Goal: Find contact information: Find contact information

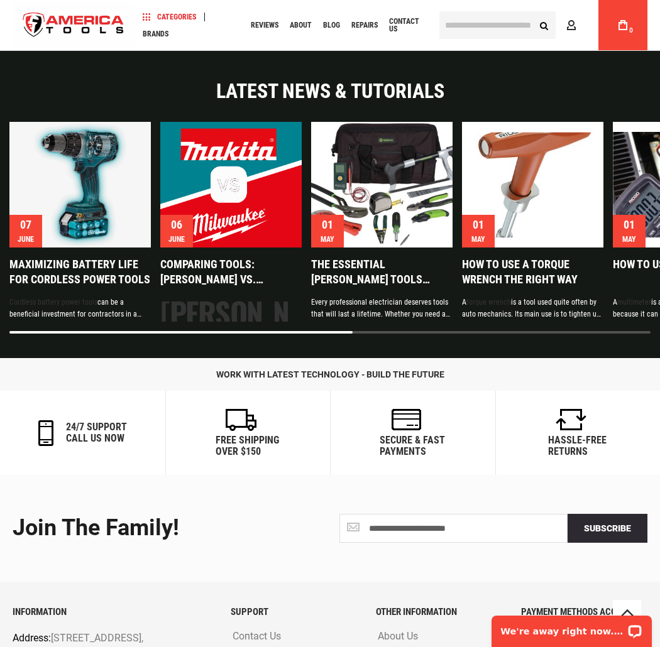
scroll to position [2660, 0]
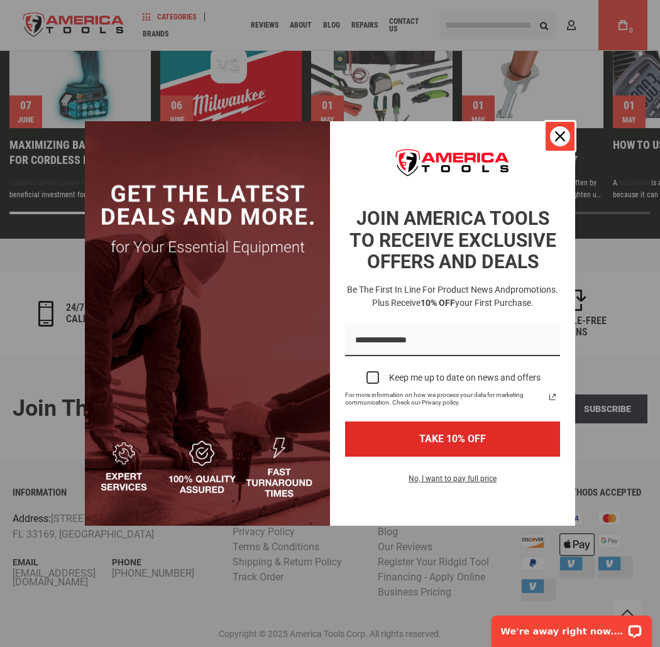
click at [567, 141] on div "Close" at bounding box center [560, 136] width 20 height 20
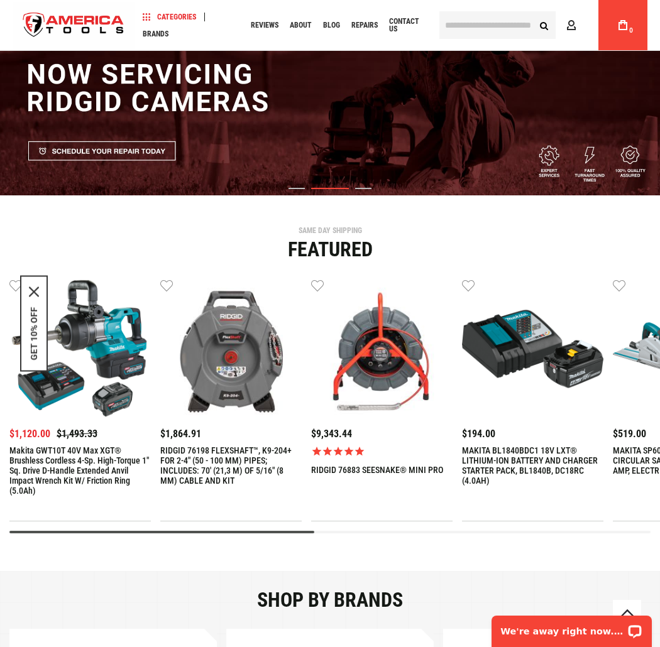
scroll to position [0, 0]
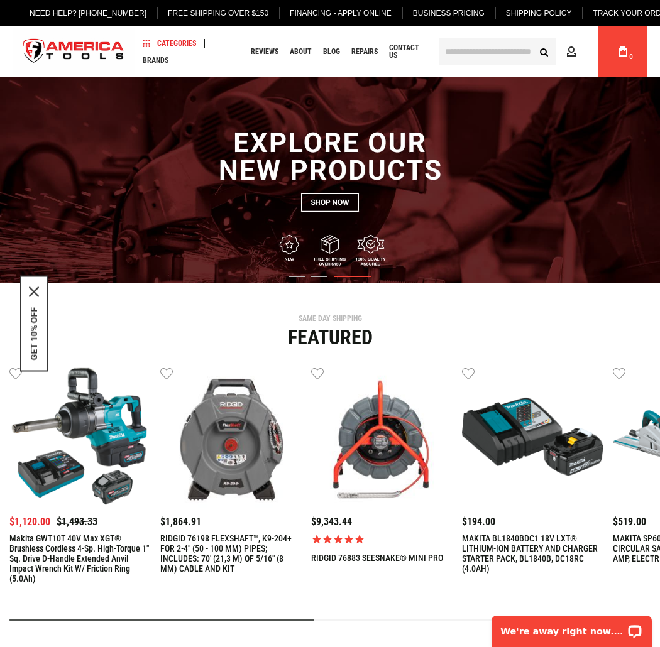
click at [93, 41] on img "store logo" at bounding box center [74, 51] width 122 height 47
click at [93, 45] on img "store logo" at bounding box center [74, 51] width 122 height 47
click at [93, 53] on img "store logo" at bounding box center [74, 51] width 122 height 47
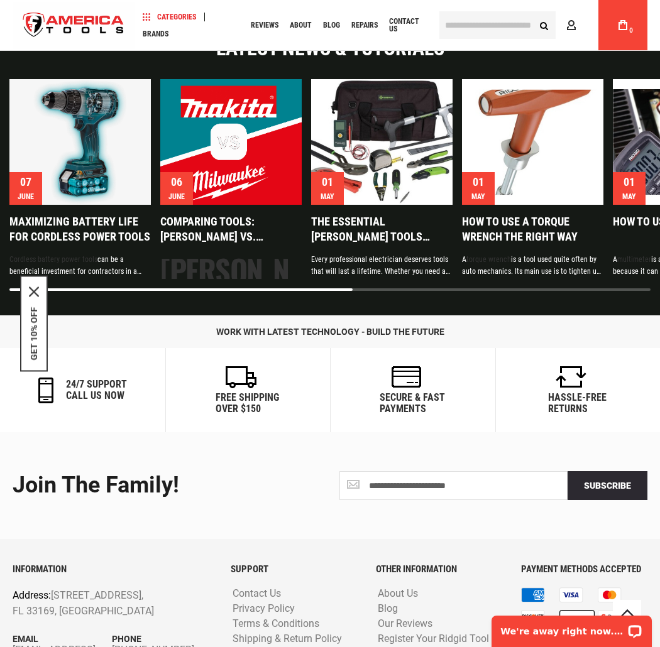
scroll to position [2660, 0]
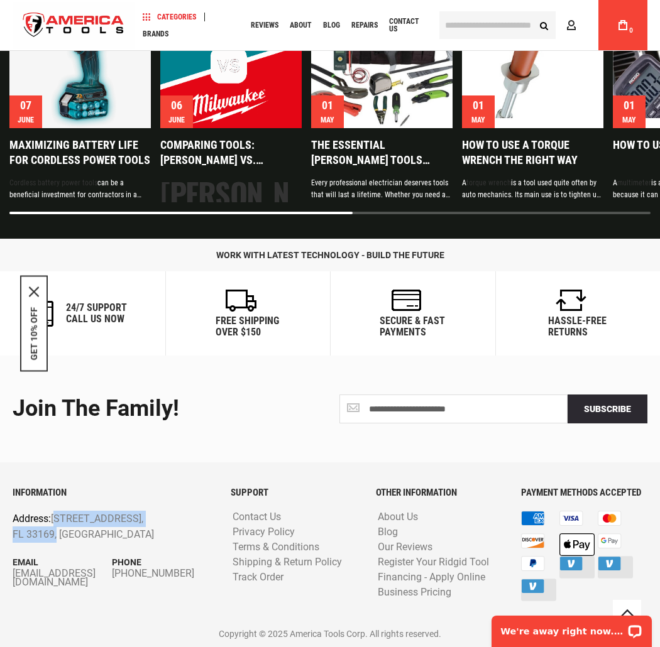
drag, startPoint x: 53, startPoint y: 532, endPoint x: 54, endPoint y: 513, distance: 18.9
click at [54, 513] on p "Address: [STREET_ADDRESS]" at bounding box center [92, 527] width 159 height 32
copy p "[STREET_ADDRESS]"
